Goal: Task Accomplishment & Management: Use online tool/utility

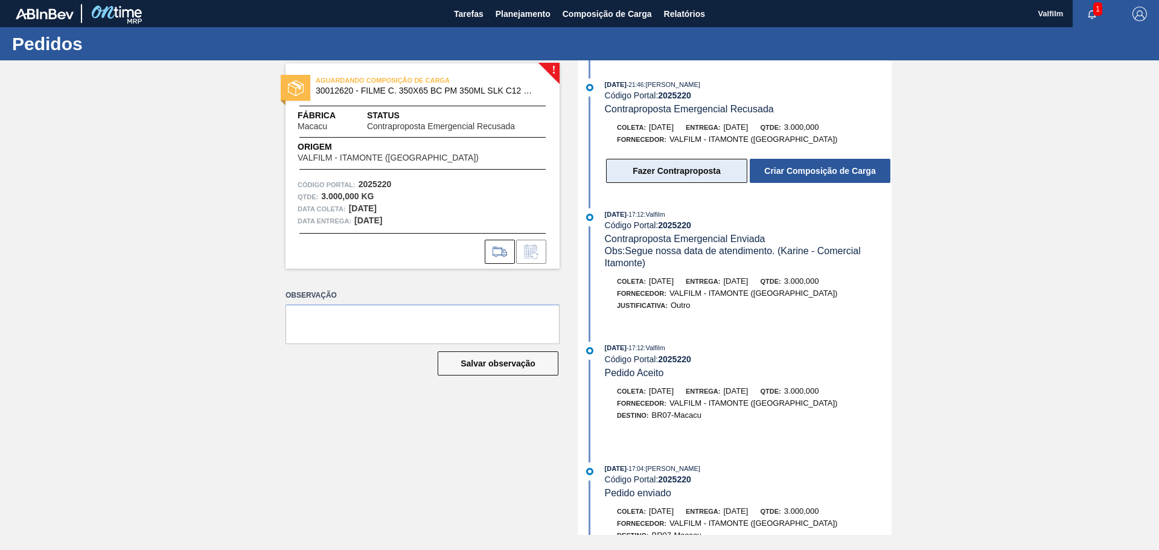
click at [711, 170] on button "Fazer Contraproposta" at bounding box center [676, 171] width 141 height 24
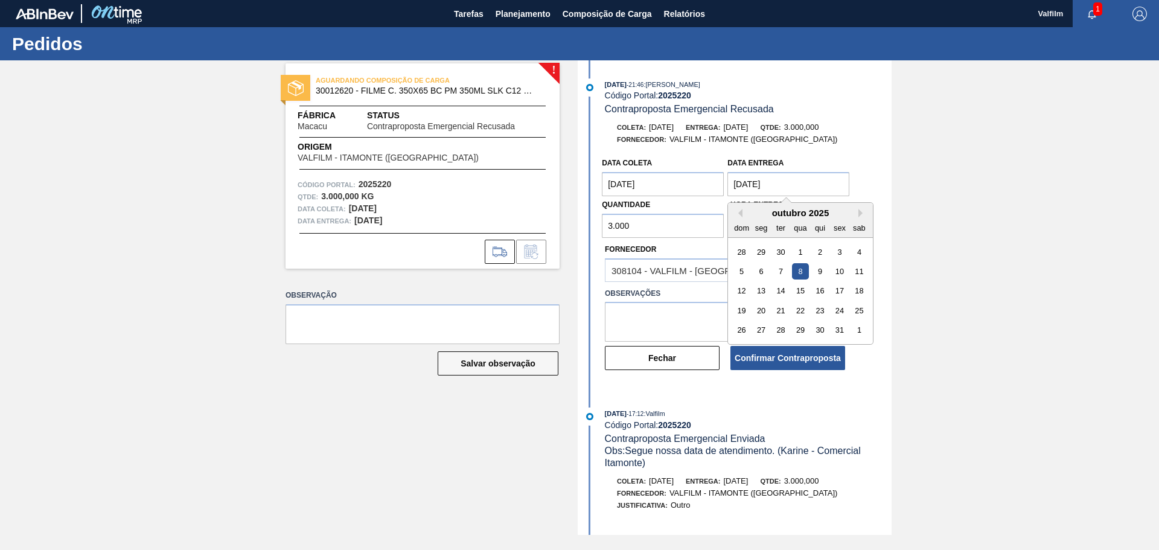
click at [744, 179] on entrega "08/10/2025" at bounding box center [789, 184] width 122 height 24
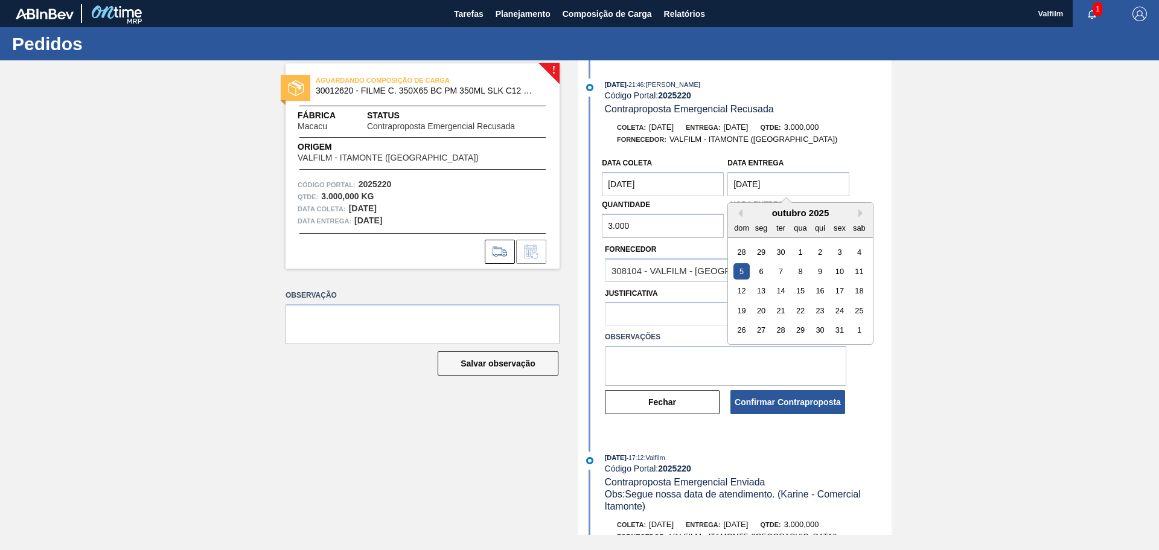
type entrega "05/10/2025"
click at [615, 182] on coleta "07/10/2025" at bounding box center [663, 184] width 122 height 24
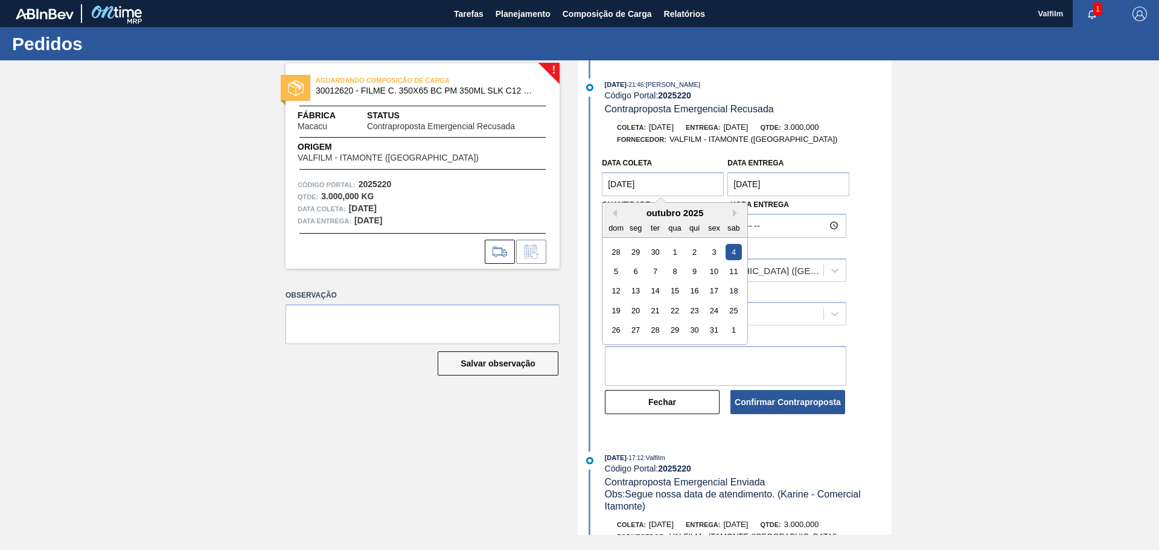
click at [665, 187] on coleta "04/10/2025" at bounding box center [663, 184] width 122 height 24
type coleta "04/10/2025"
click at [777, 278] on div "308104 - VALFILM - ITAMONTE (MG)" at bounding box center [715, 270] width 218 height 18
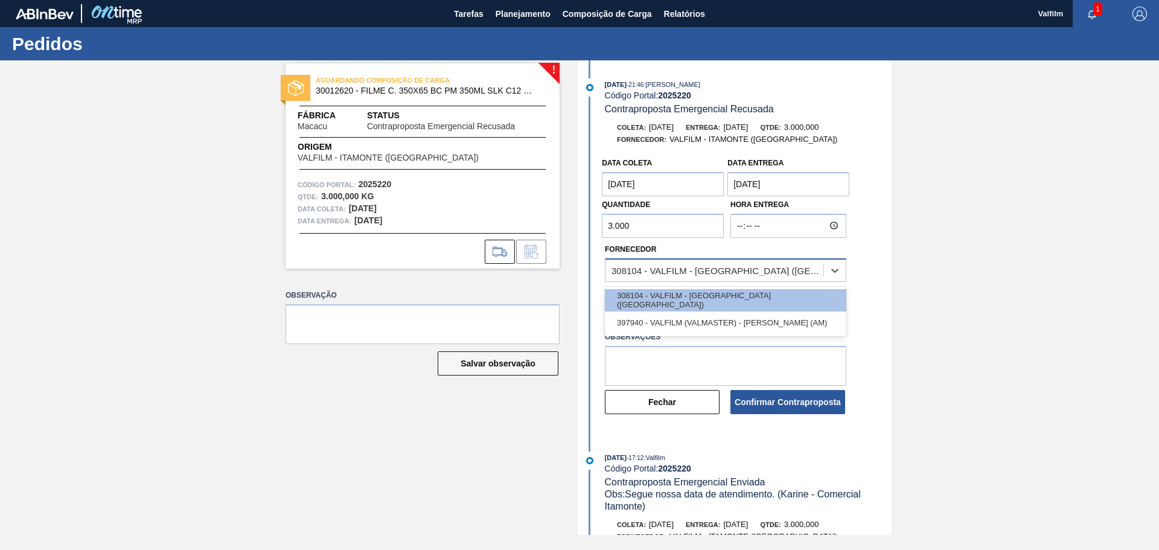
click at [769, 274] on div "308104 - VALFILM - ITAMONTE (MG)" at bounding box center [715, 270] width 218 height 18
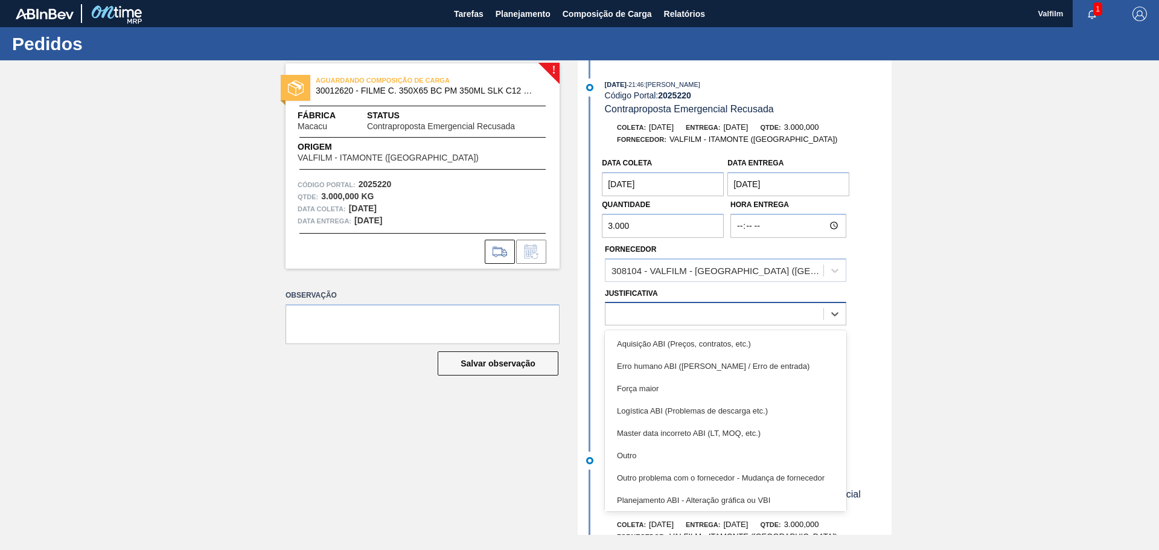
click at [693, 313] on div at bounding box center [715, 315] width 218 height 18
click at [694, 315] on div at bounding box center [715, 315] width 218 height 18
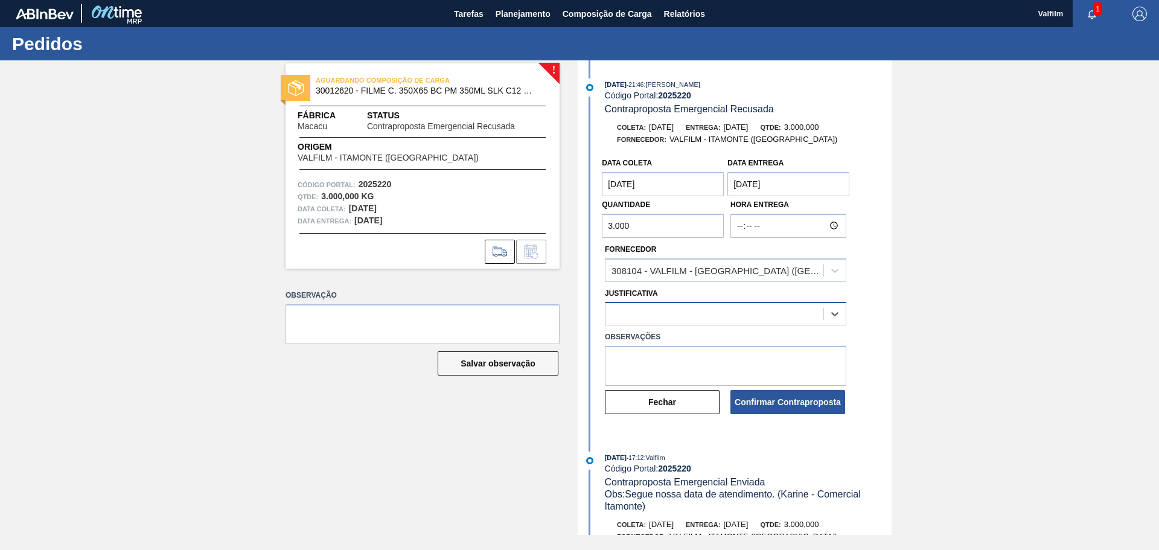
click at [634, 311] on div at bounding box center [715, 315] width 218 height 18
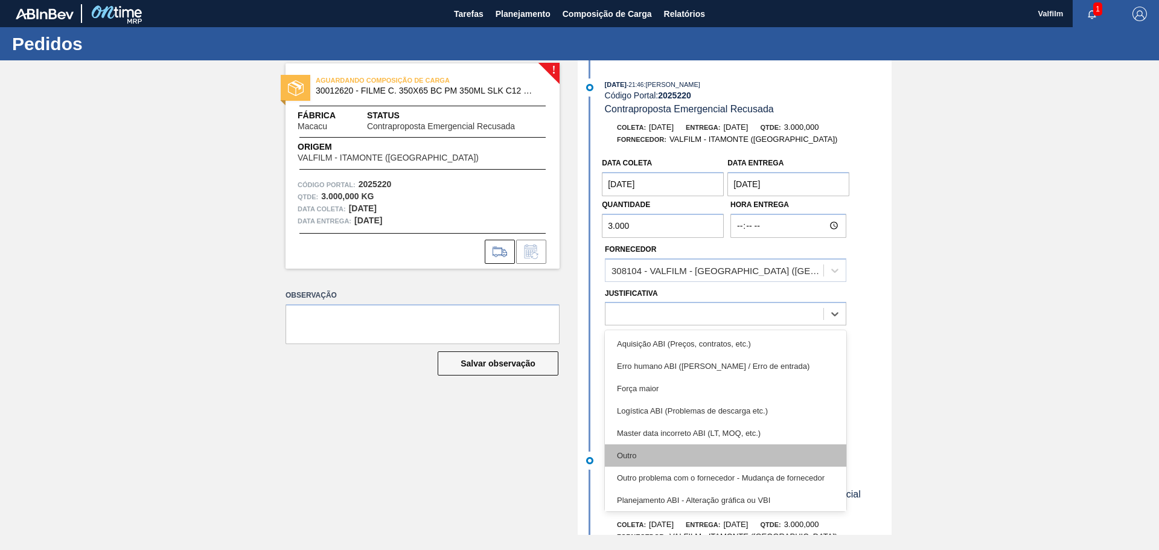
click at [643, 459] on div "Outro" at bounding box center [726, 455] width 242 height 22
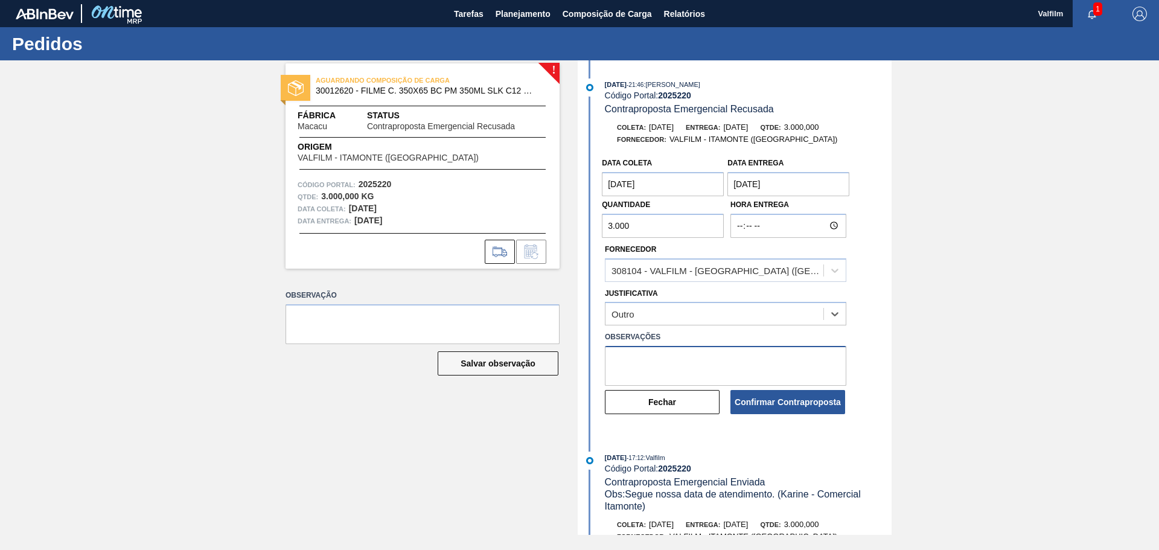
click at [646, 366] on textarea at bounding box center [726, 366] width 242 height 40
type textarea "d"
type textarea "Alinhamento realizado pelo e-mail (Letícia - comercial Itamonte MG)"
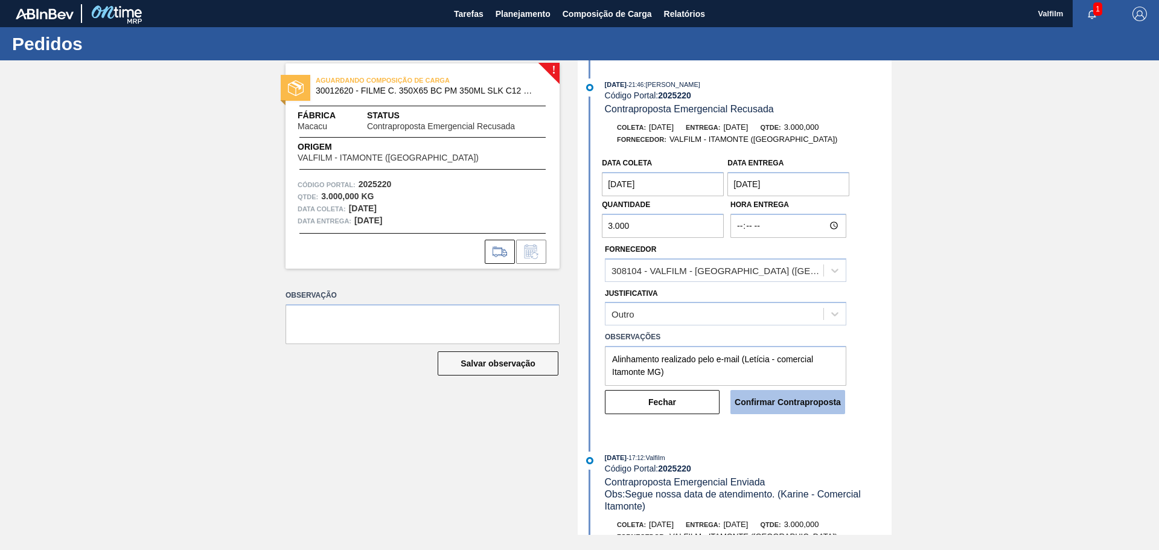
click at [787, 402] on button "Confirmar Contraproposta" at bounding box center [788, 402] width 115 height 24
